Goal: Check status: Check status

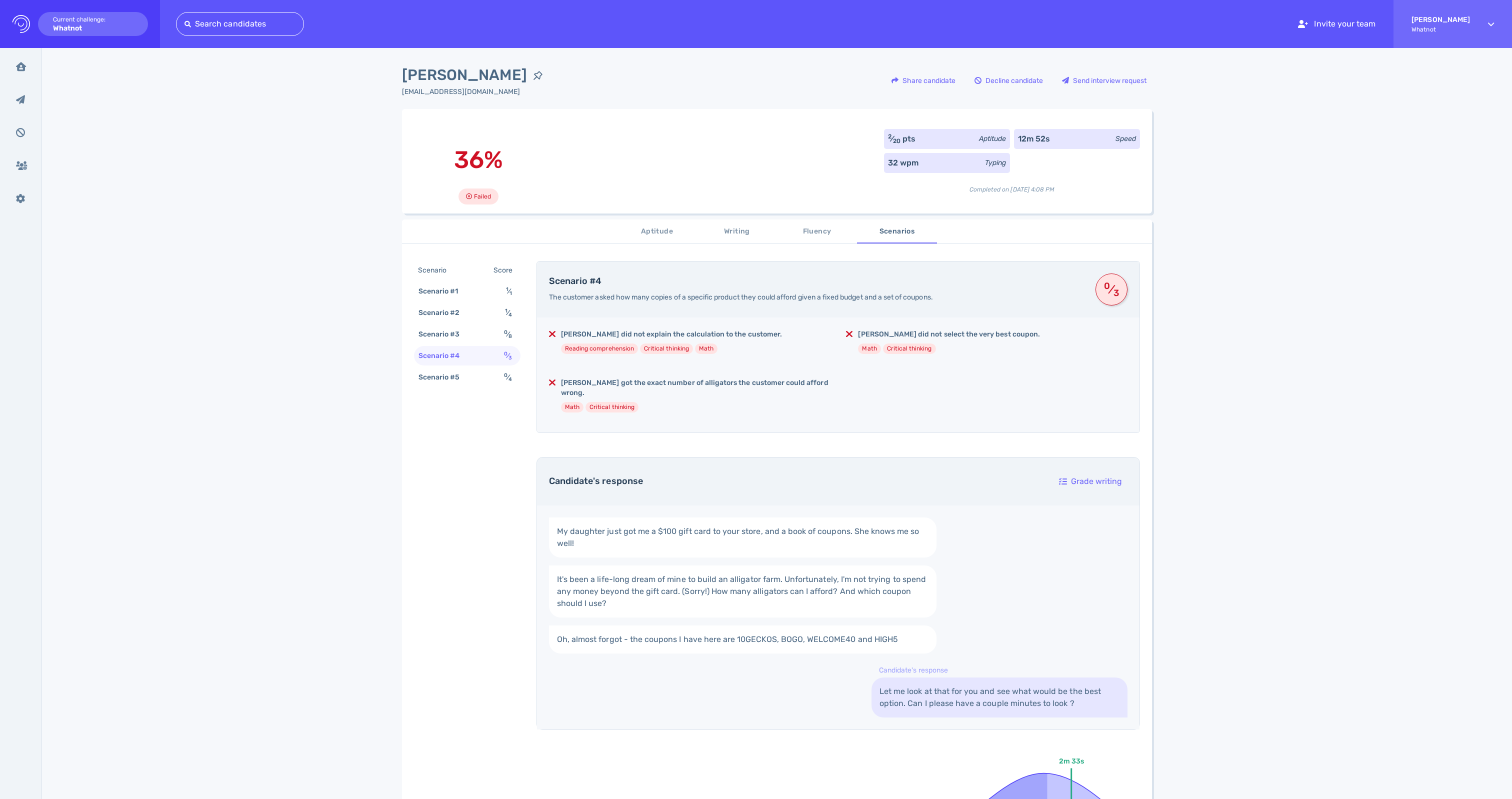
scroll to position [243, 0]
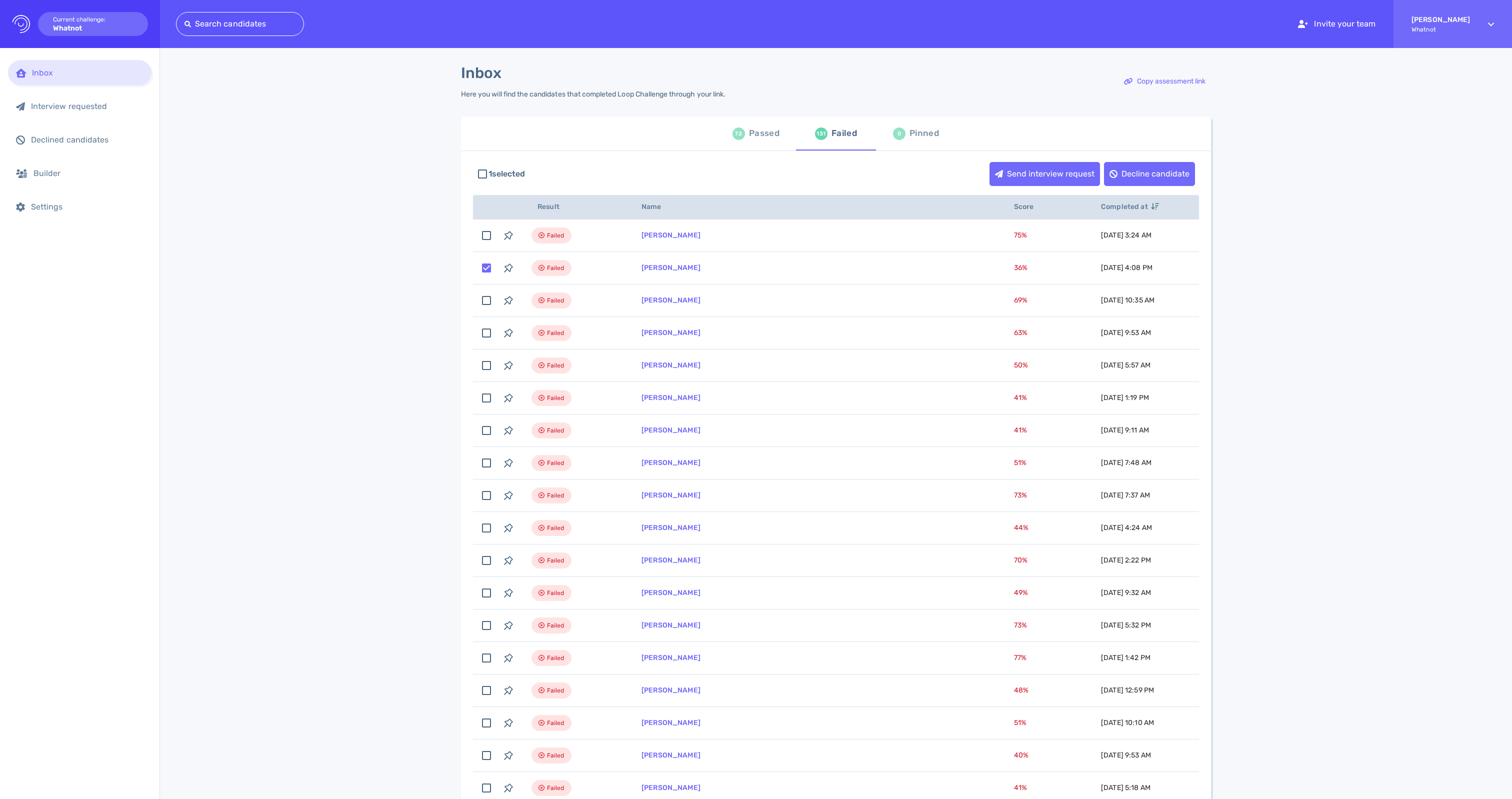
click at [768, 136] on div "Passed" at bounding box center [764, 134] width 31 height 15
checkbox input "false"
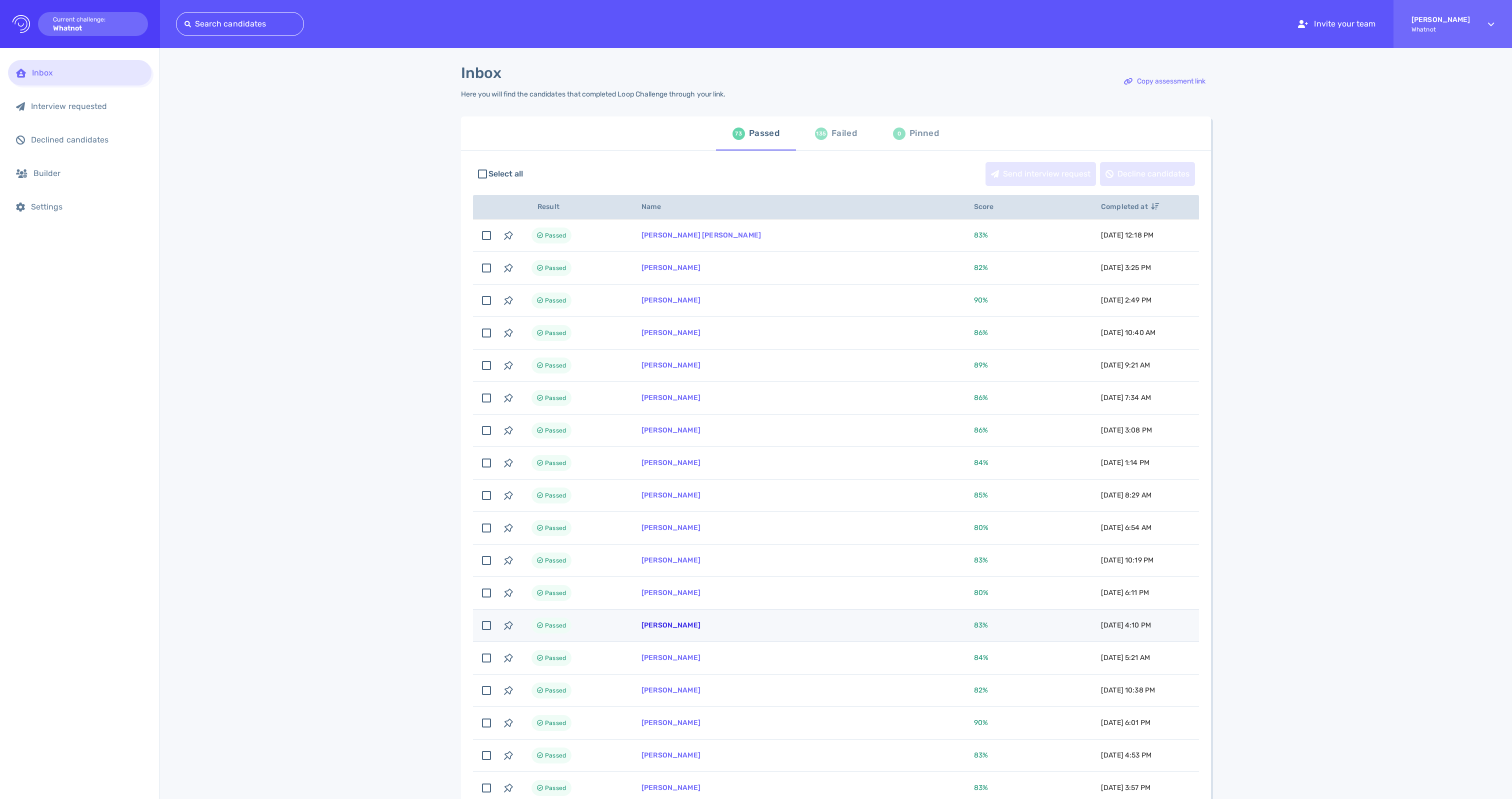
click at [686, 630] on link "[PERSON_NAME]" at bounding box center [670, 625] width 59 height 8
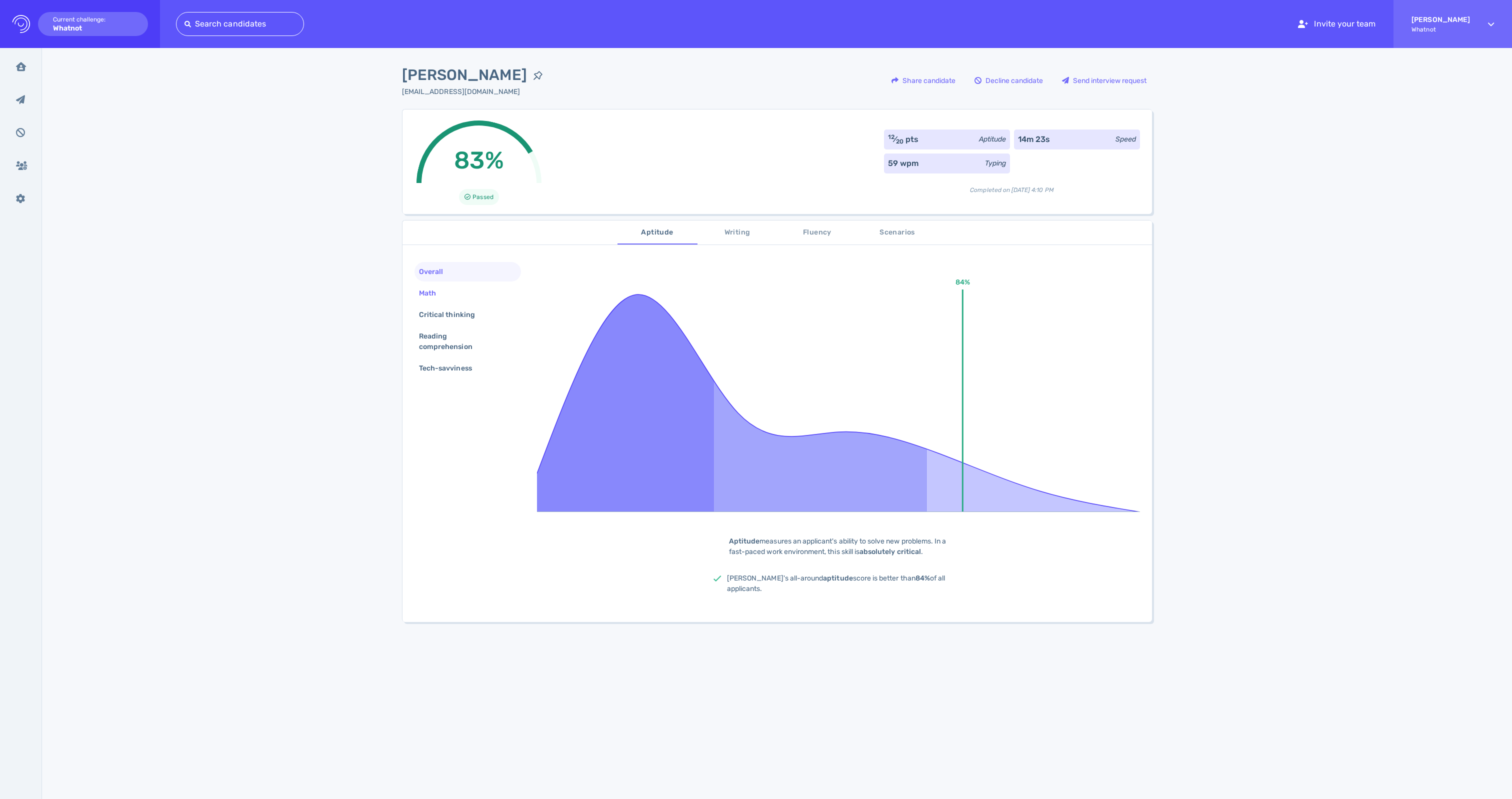
click at [432, 300] on div "Math" at bounding box center [432, 294] width 31 height 15
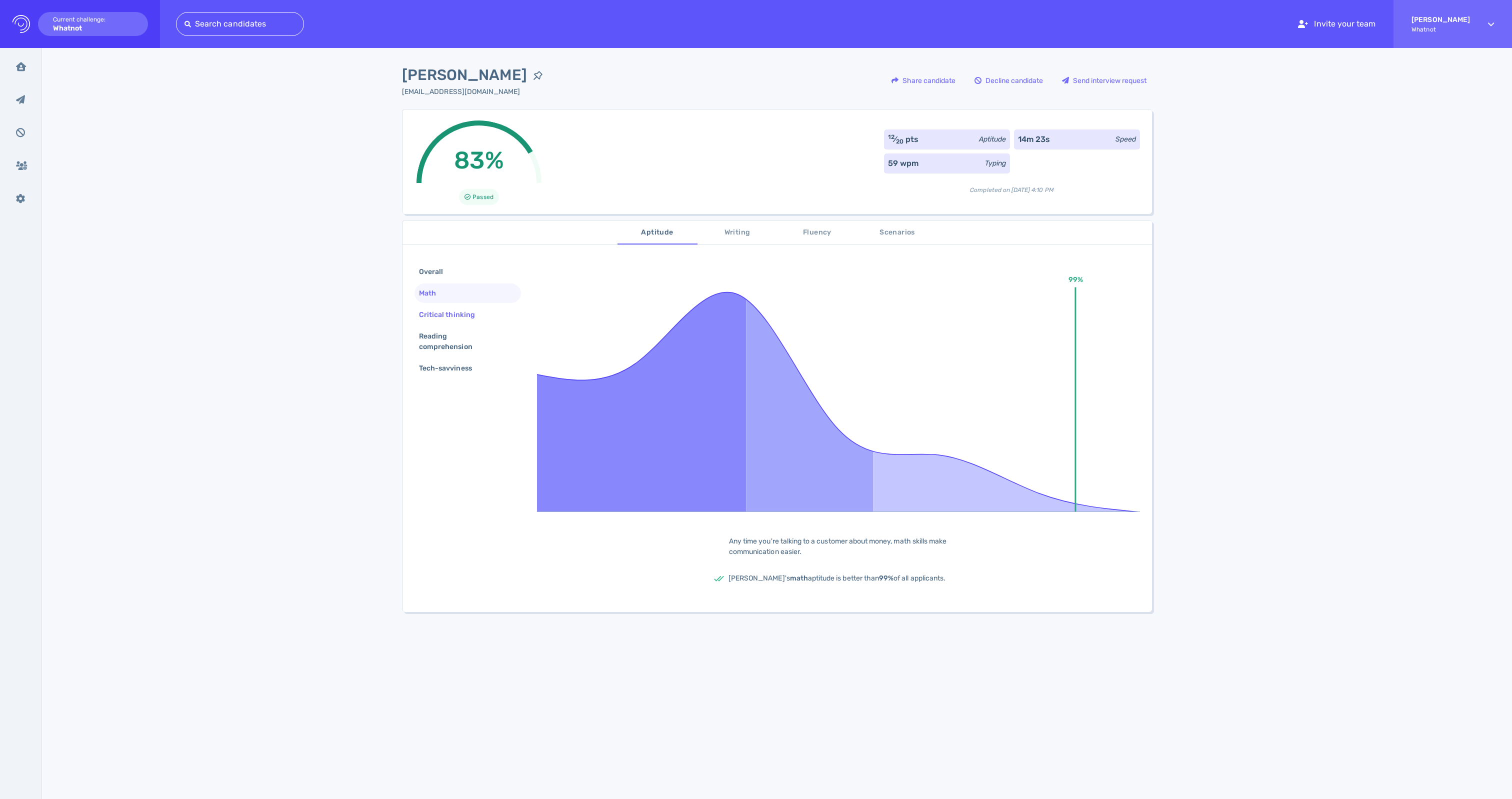
click at [453, 322] on div "Critical thinking" at bounding box center [452, 315] width 70 height 15
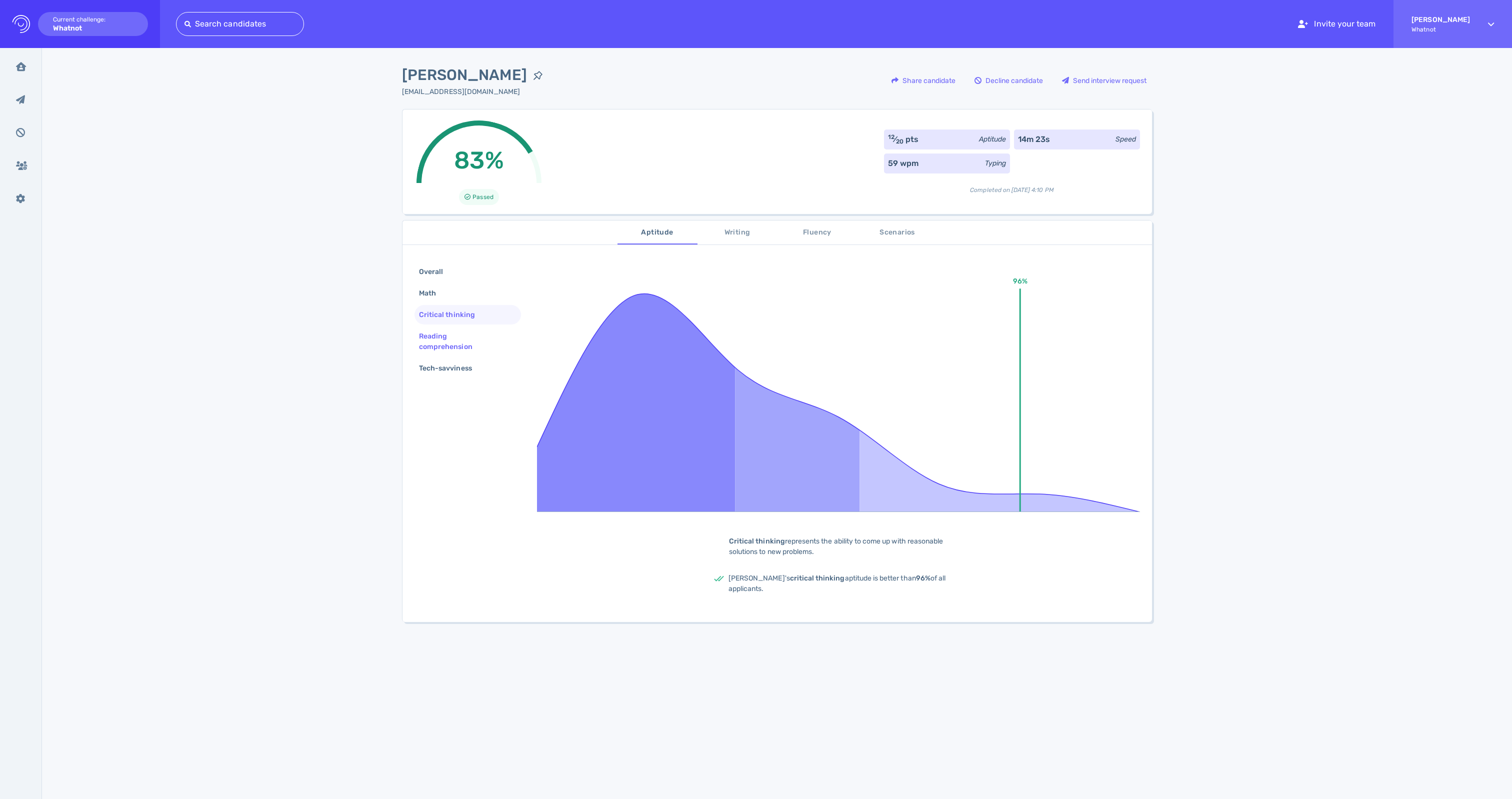
click at [441, 350] on div "Reading comprehension" at bounding box center [464, 341] width 94 height 25
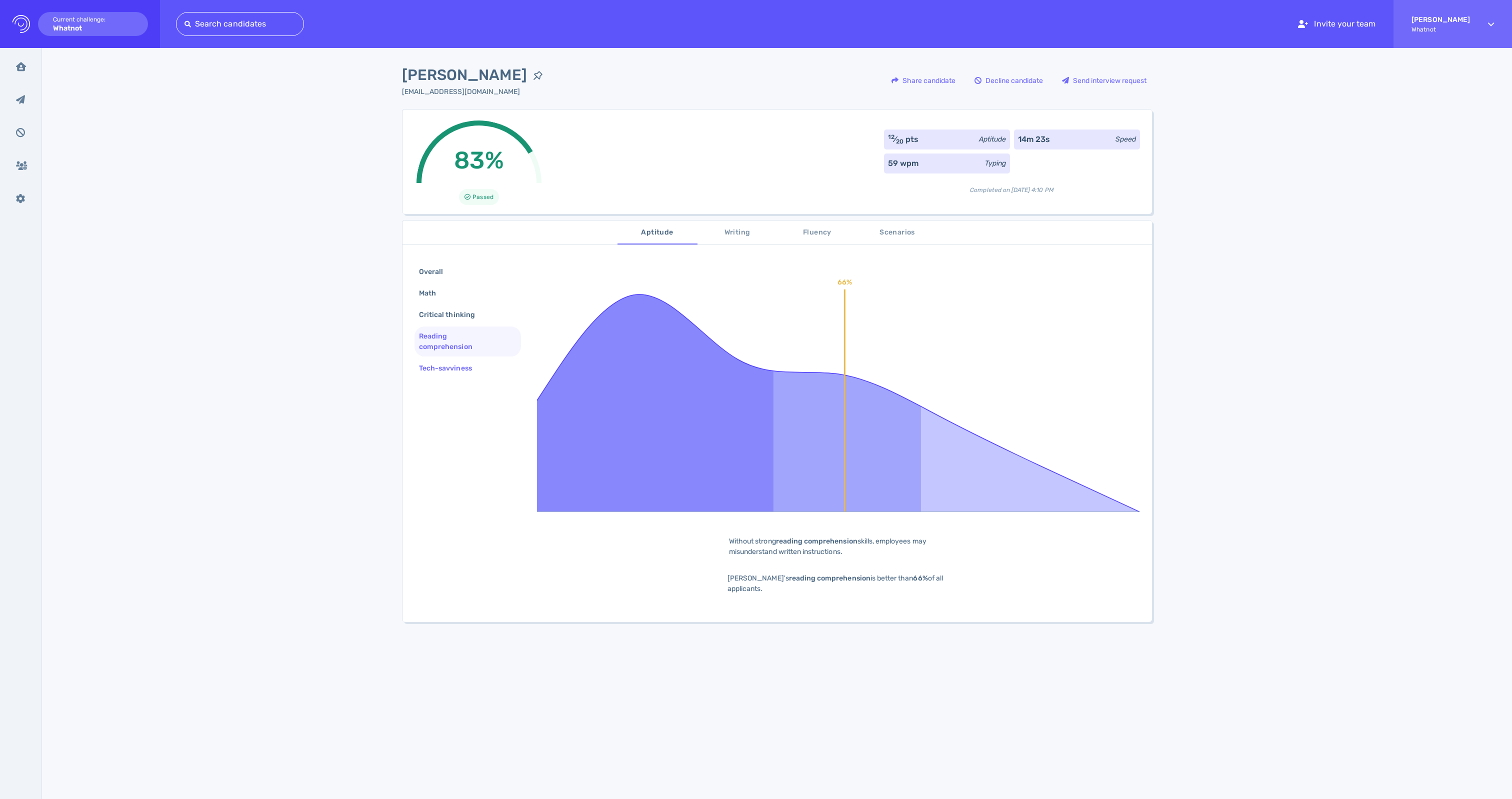
click at [450, 376] on div "Tech-savviness" at bounding box center [451, 369] width 67 height 15
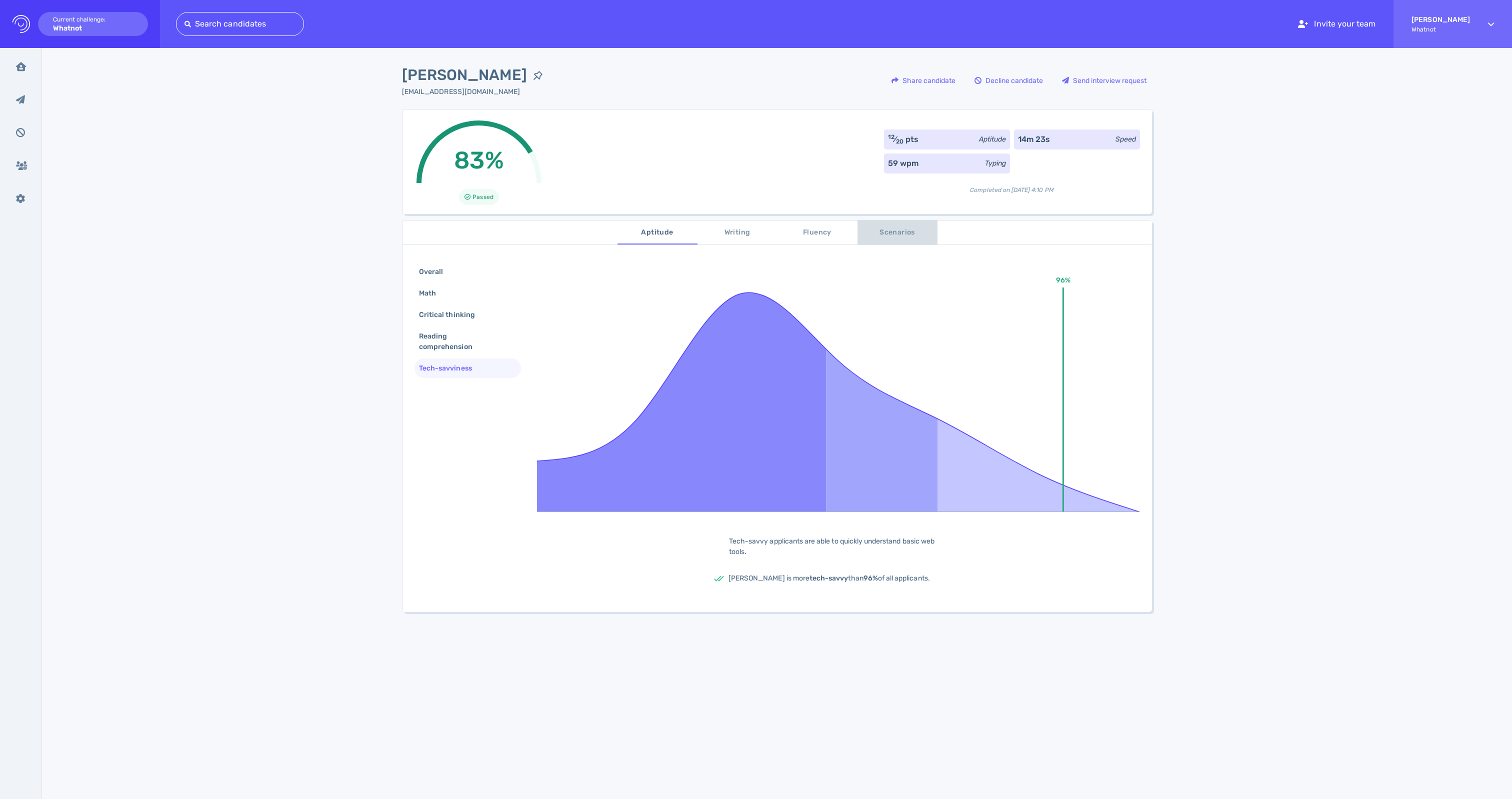
click at [877, 240] on span "Scenarios" at bounding box center [897, 232] width 68 height 12
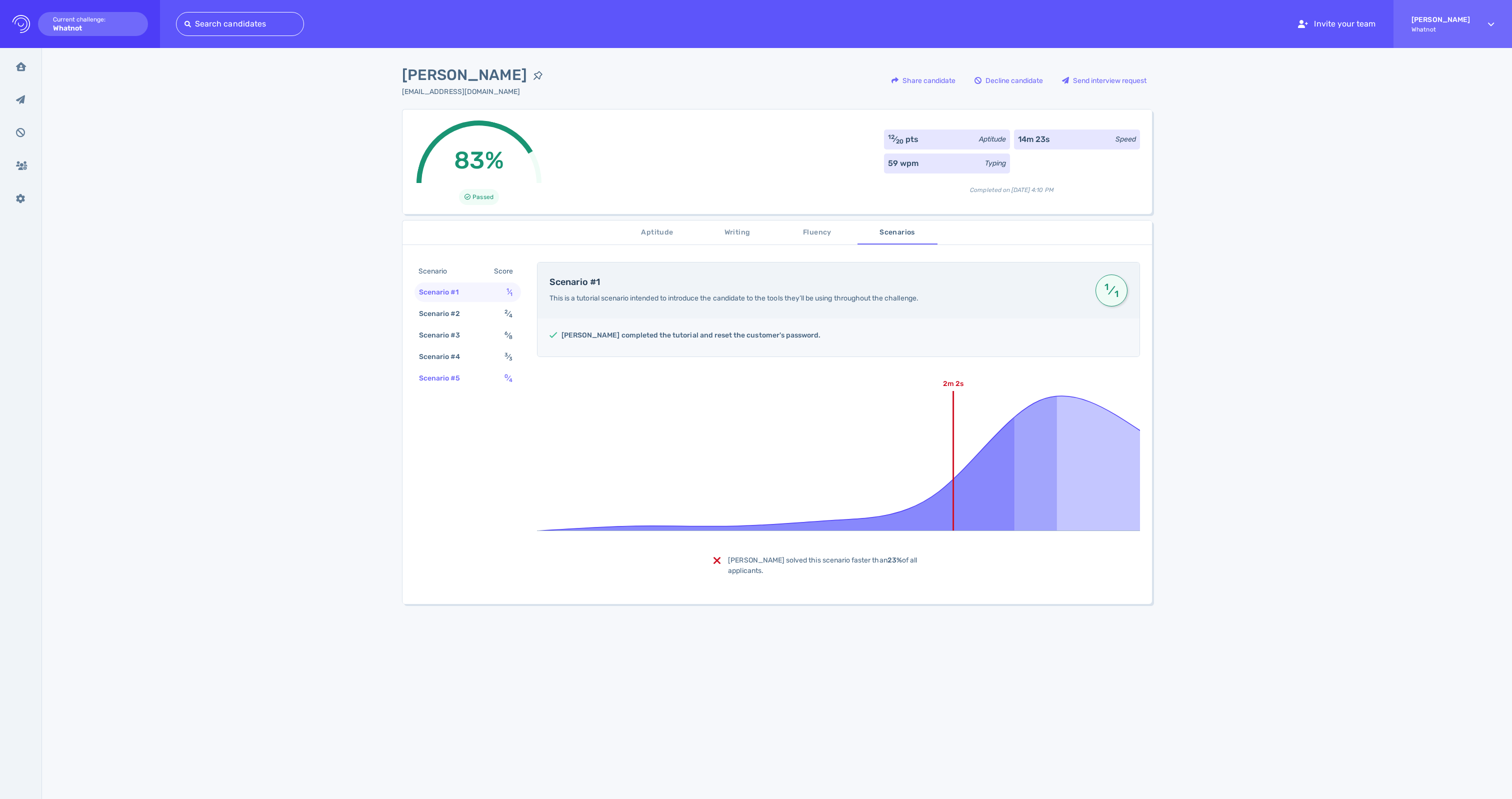
click at [468, 385] on div "Scenario #5" at bounding box center [444, 379] width 55 height 15
